Goal: Information Seeking & Learning: Learn about a topic

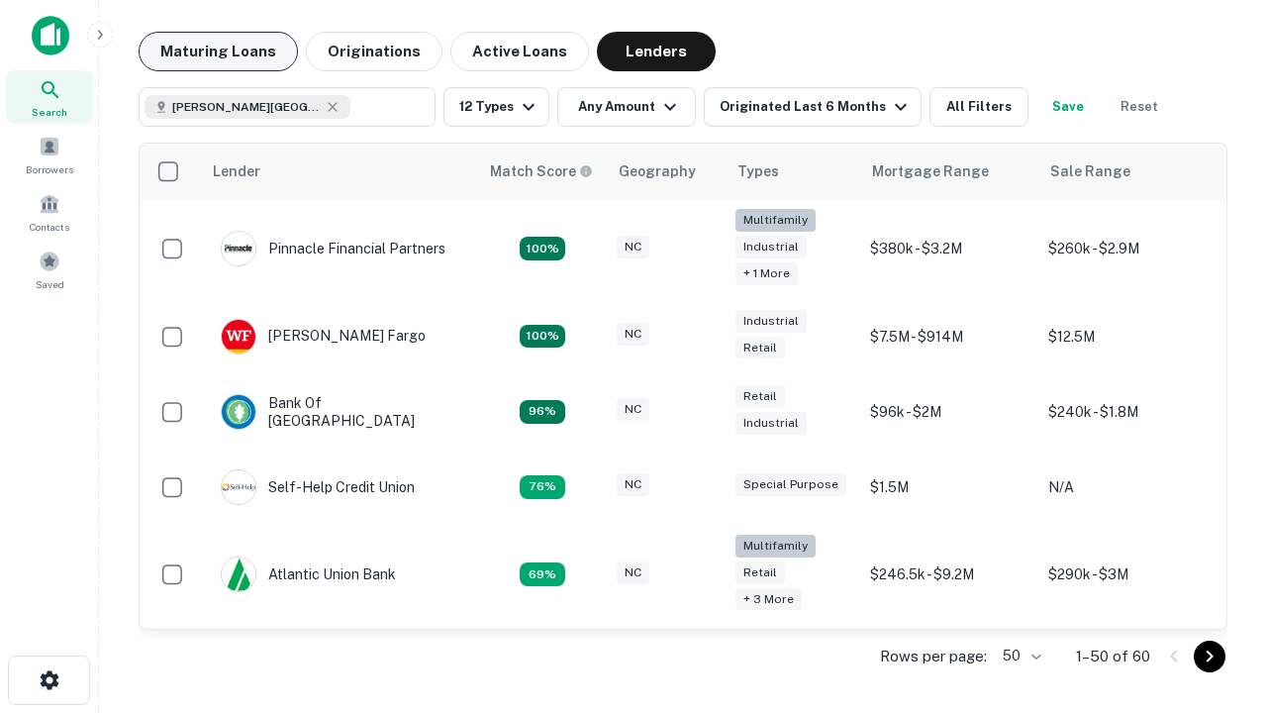
click at [218, 51] on button "Maturing Loans" at bounding box center [218, 52] width 159 height 40
